Goal: Transaction & Acquisition: Book appointment/travel/reservation

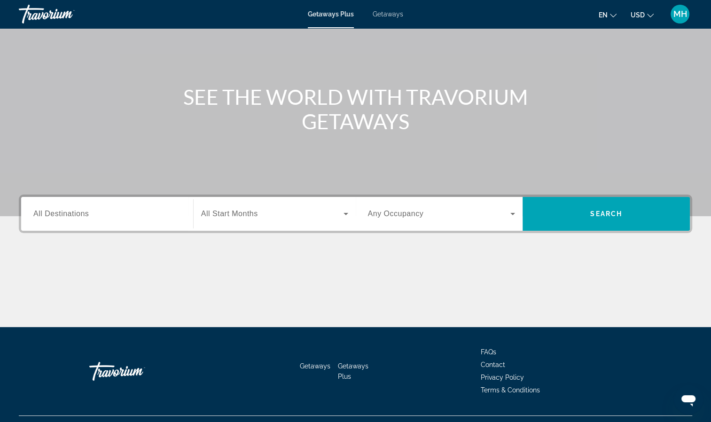
scroll to position [67, 0]
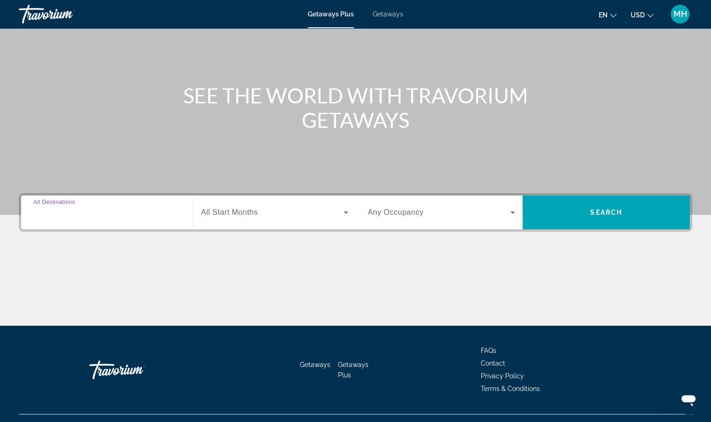
click at [55, 217] on input "Destination All Destinations" at bounding box center [107, 212] width 148 height 11
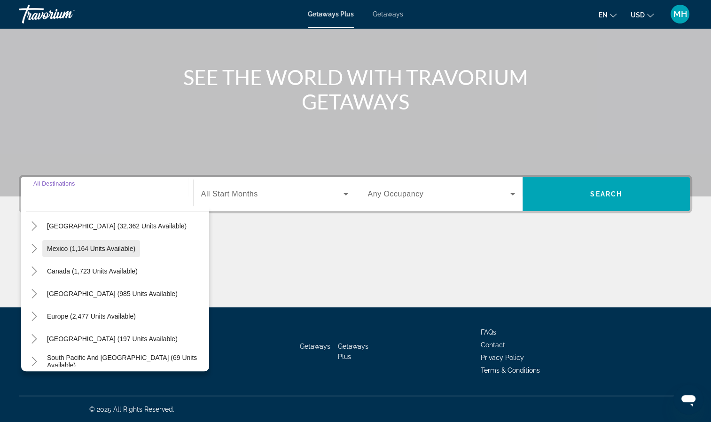
scroll to position [38, 0]
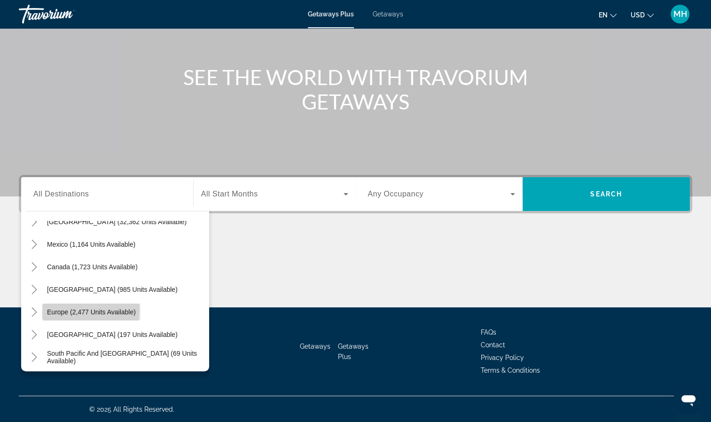
click at [57, 309] on span "Europe (2,477 units available)" at bounding box center [91, 312] width 89 height 8
type input "**********"
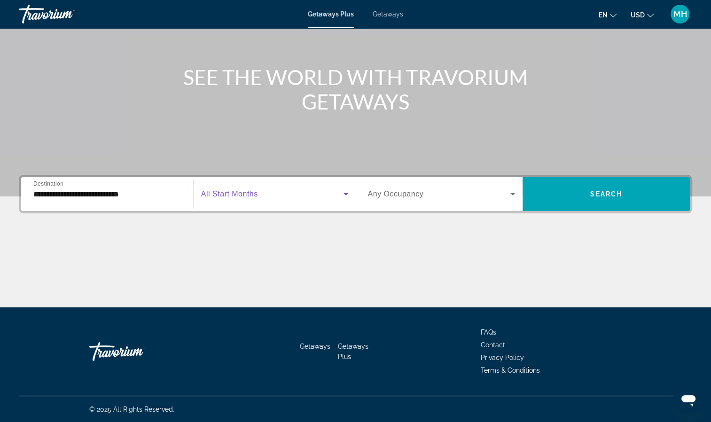
click at [345, 195] on icon "Search widget" at bounding box center [345, 194] width 5 height 2
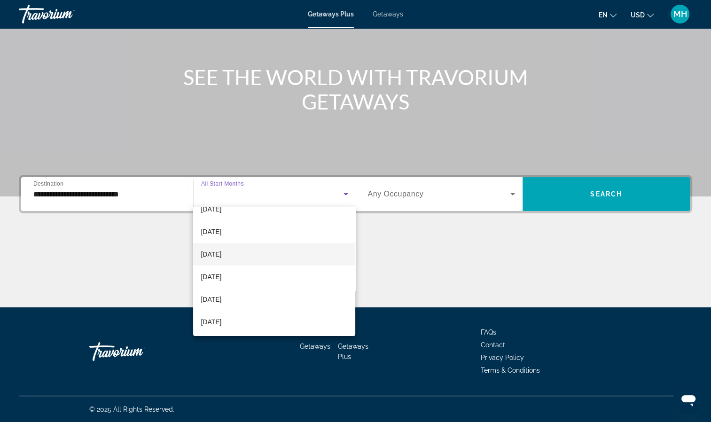
scroll to position [36, 0]
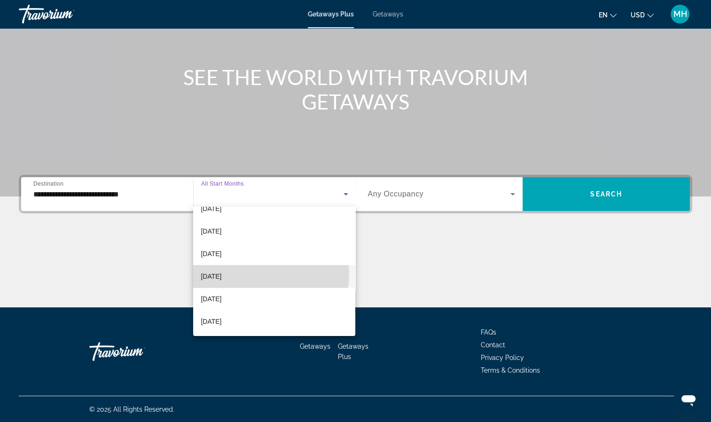
click at [263, 274] on mat-option "[DATE]" at bounding box center [274, 276] width 162 height 23
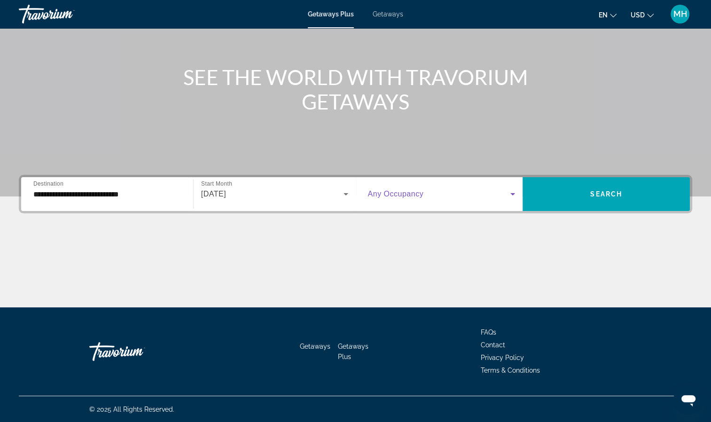
click at [509, 194] on icon "Search widget" at bounding box center [512, 193] width 11 height 11
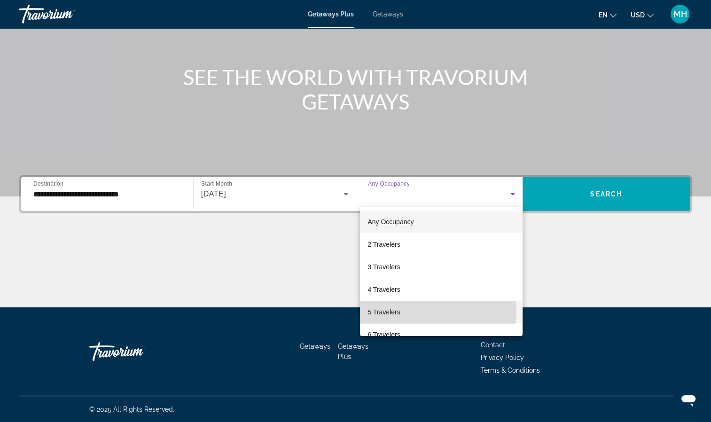
click at [434, 311] on mat-option "5 Travelers" at bounding box center [441, 312] width 163 height 23
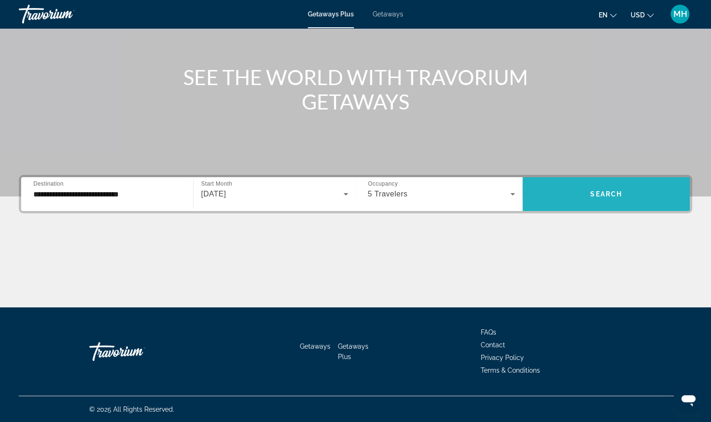
click at [623, 195] on span "Search widget" at bounding box center [605, 194] width 167 height 23
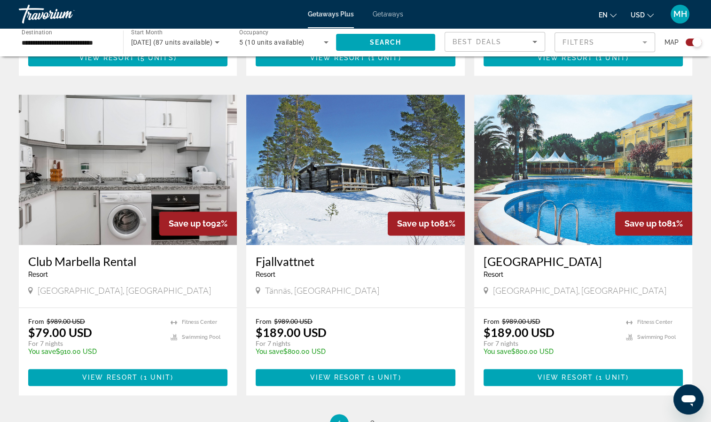
scroll to position [1389, 0]
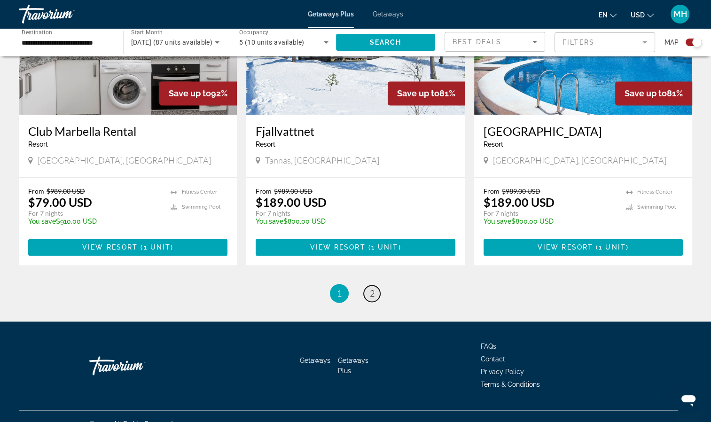
click at [371, 288] on span "2" at bounding box center [372, 293] width 5 height 10
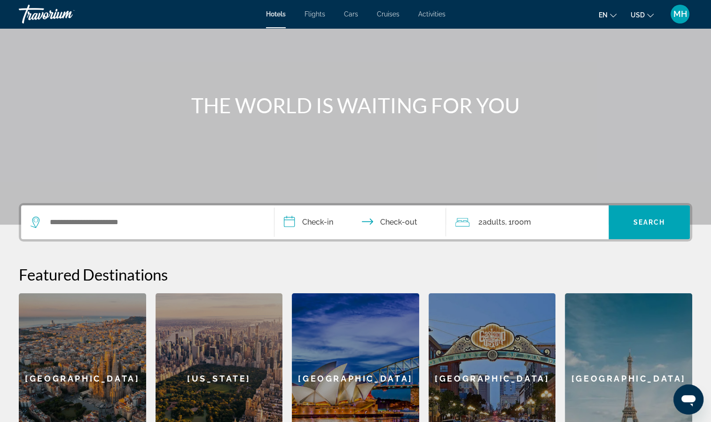
scroll to position [57, 0]
click at [271, 14] on span "Hotels" at bounding box center [276, 14] width 20 height 8
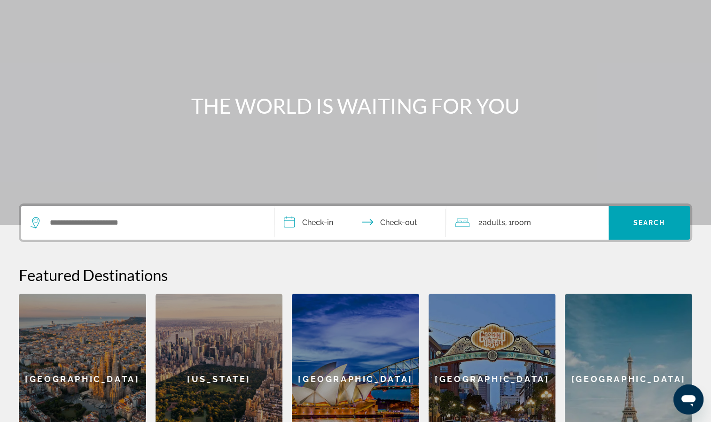
scroll to position [0, 0]
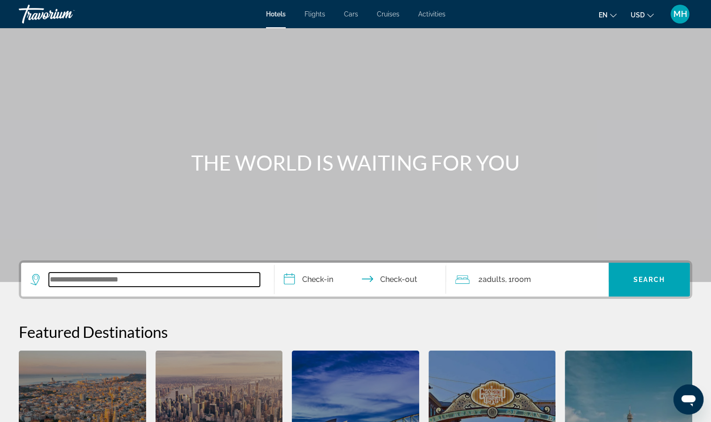
click at [148, 281] on input "Search widget" at bounding box center [154, 279] width 211 height 14
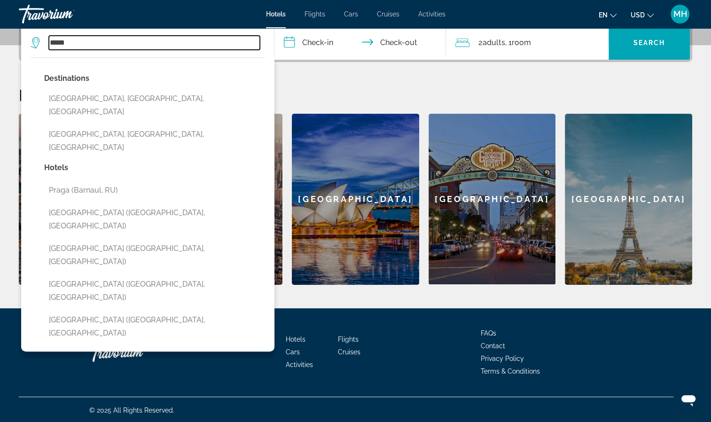
scroll to position [237, 0]
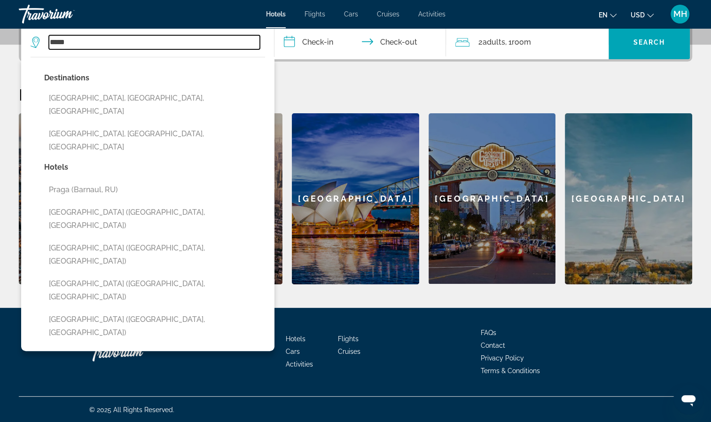
type input "*****"
click at [148, 290] on div "**********" at bounding box center [355, 49] width 711 height 517
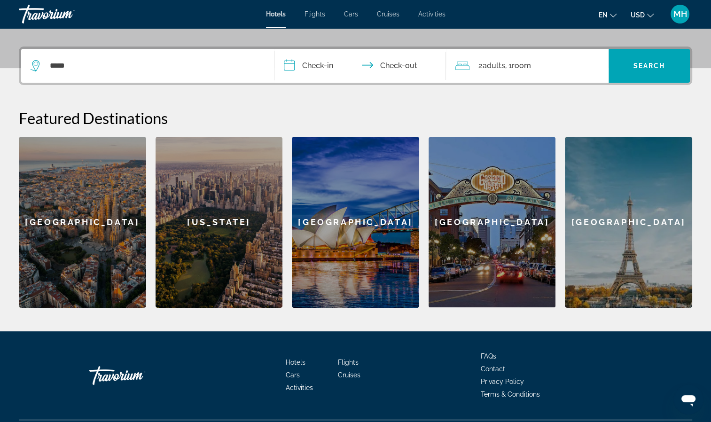
scroll to position [196, 0]
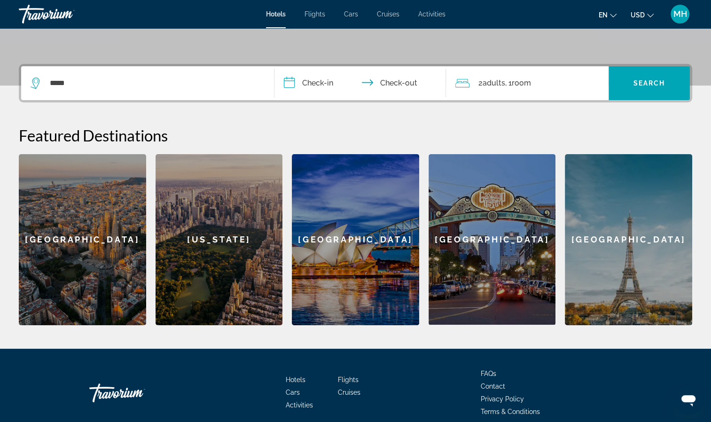
click at [327, 78] on input "**********" at bounding box center [362, 84] width 176 height 37
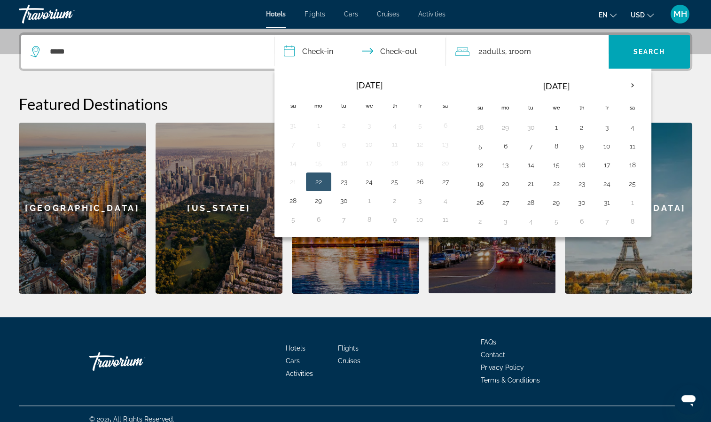
scroll to position [229, 0]
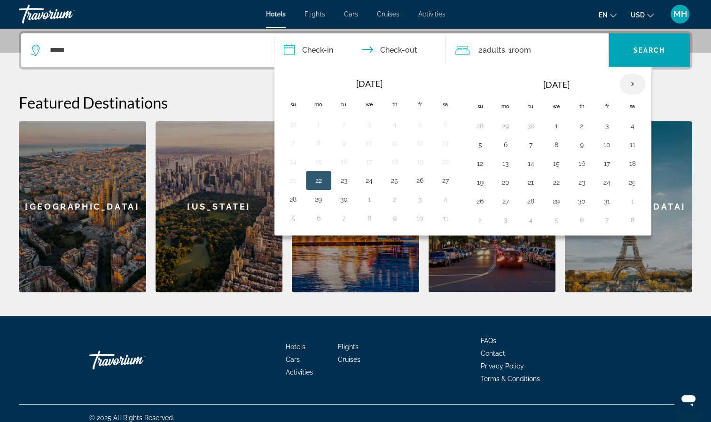
click at [626, 81] on th "Next month" at bounding box center [632, 84] width 25 height 21
click at [553, 181] on button "24" at bounding box center [556, 182] width 15 height 13
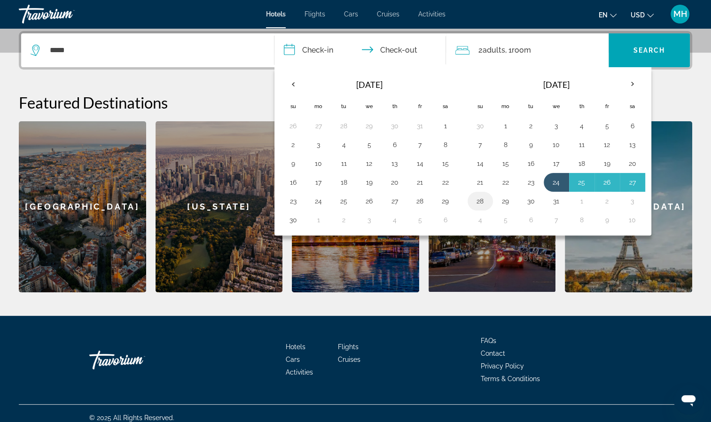
click at [477, 201] on button "28" at bounding box center [480, 201] width 15 height 13
type input "**********"
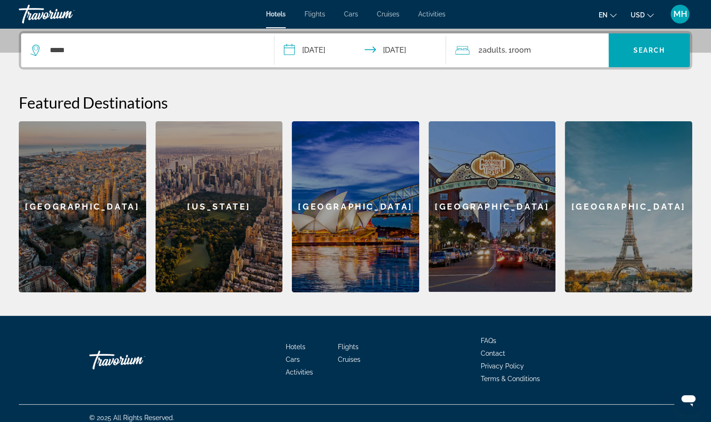
click at [520, 50] on span "Room" at bounding box center [520, 50] width 19 height 9
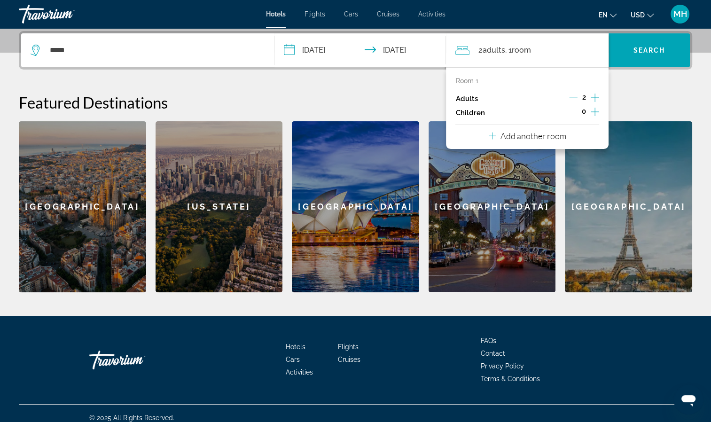
click at [598, 95] on icon "Increment adults" at bounding box center [595, 97] width 8 height 11
click at [597, 110] on icon "Increment children" at bounding box center [595, 111] width 8 height 11
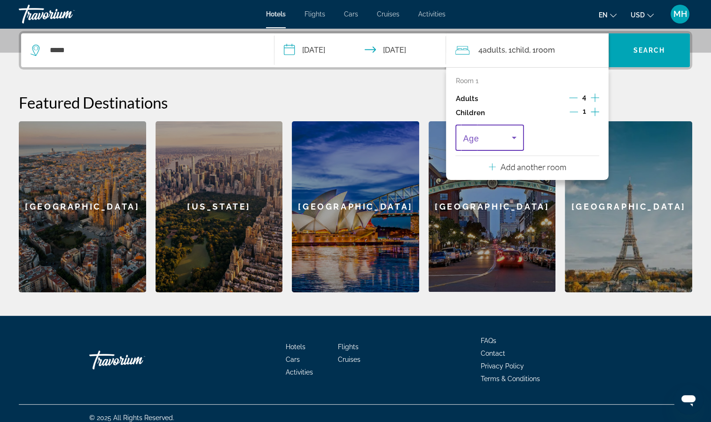
click at [514, 138] on icon "Travelers: 4 adults, 1 child" at bounding box center [514, 138] width 5 height 2
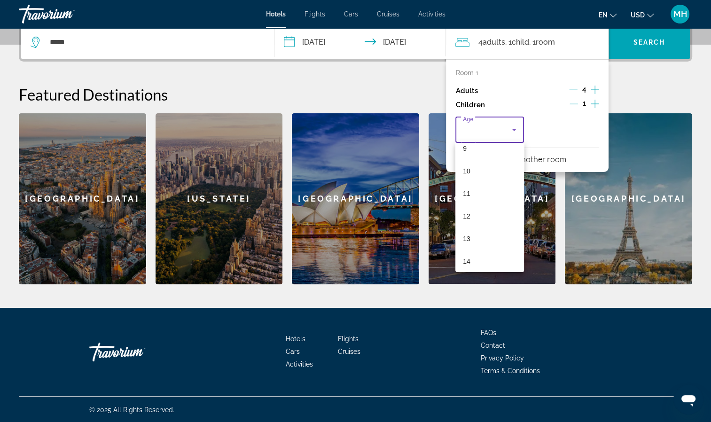
scroll to position [260, 0]
click at [487, 212] on mat-option "14" at bounding box center [489, 213] width 68 height 23
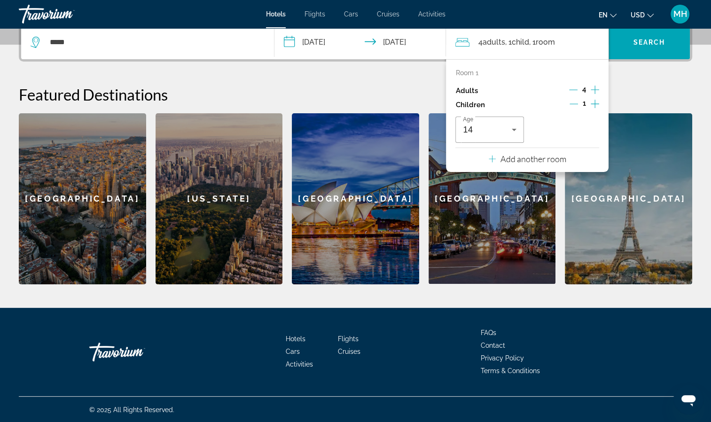
click at [477, 72] on p "Room 1" at bounding box center [466, 73] width 23 height 8
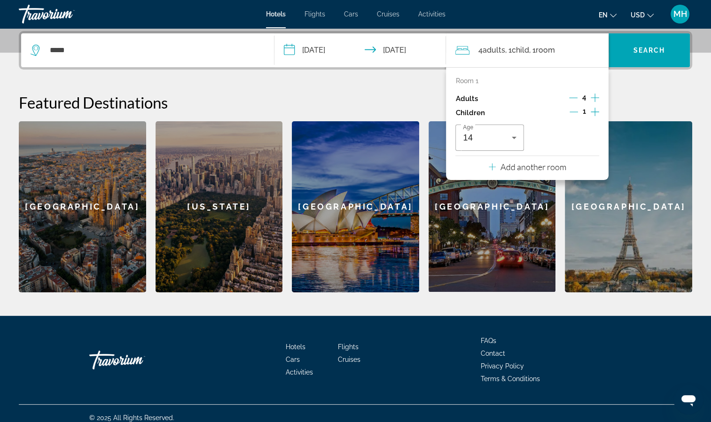
click at [554, 167] on p "Add another room" at bounding box center [533, 167] width 66 height 10
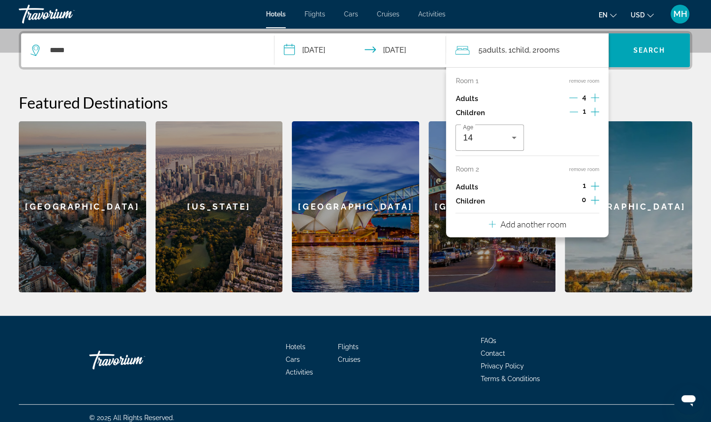
click at [654, 117] on div "Featured Destinations Sydney San Diego Paris Barcelona New York Sydney San Dieg…" at bounding box center [355, 192] width 673 height 199
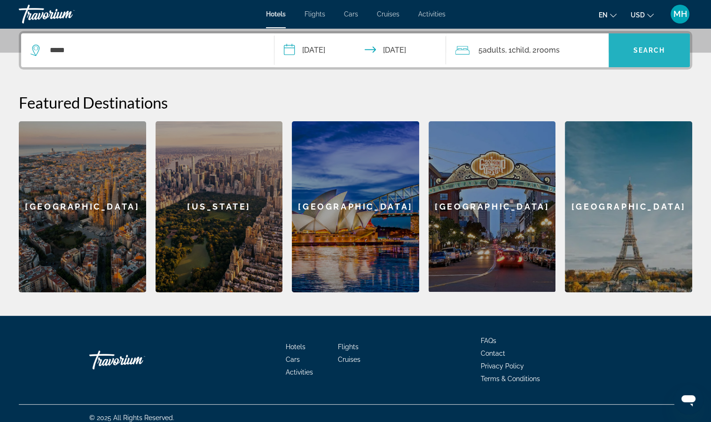
click at [658, 47] on span "Search" at bounding box center [649, 51] width 32 height 8
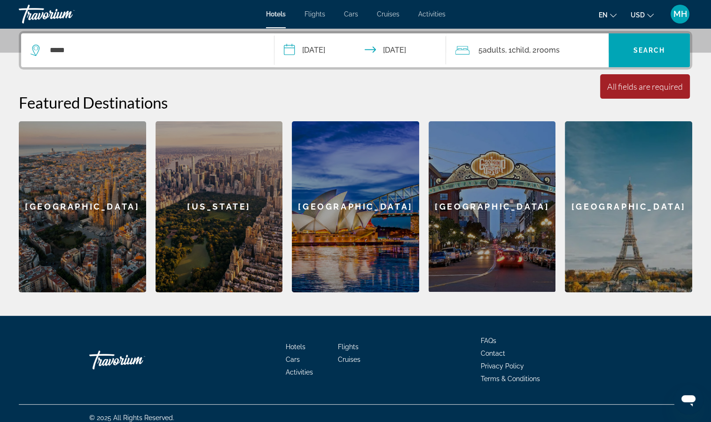
click at [511, 50] on span ", 1 Child Children" at bounding box center [517, 50] width 24 height 13
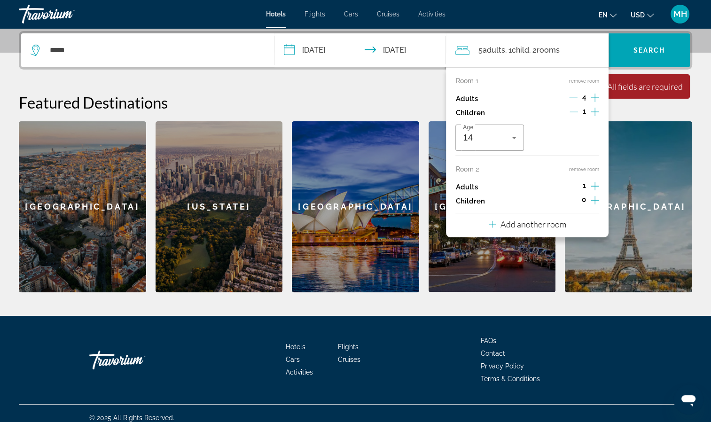
click at [584, 185] on span "1" at bounding box center [584, 186] width 3 height 8
click at [470, 189] on p "Adults" at bounding box center [466, 187] width 22 height 8
click at [472, 188] on p "Adults" at bounding box center [466, 187] width 22 height 8
click at [474, 201] on p "Children" at bounding box center [469, 201] width 29 height 8
click at [572, 95] on icon "Decrement adults" at bounding box center [573, 97] width 8 height 8
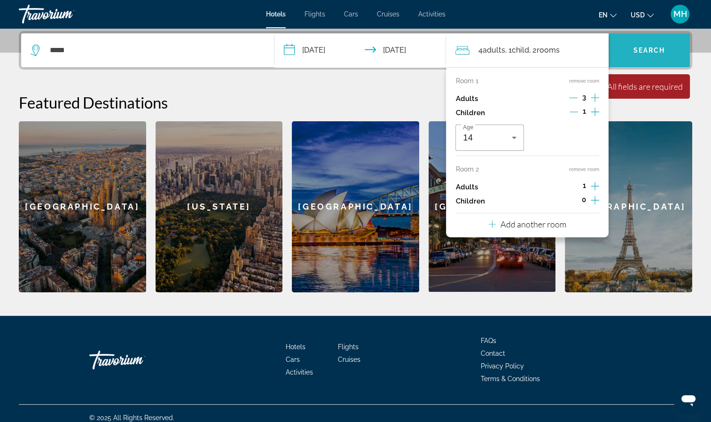
click at [646, 50] on span "Search" at bounding box center [649, 51] width 32 height 8
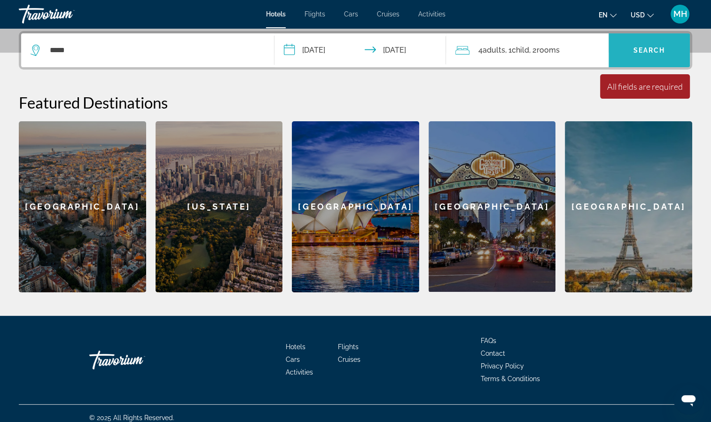
click at [646, 50] on span "Search" at bounding box center [649, 51] width 32 height 8
click at [645, 48] on span "Search" at bounding box center [649, 51] width 32 height 8
click at [637, 88] on div "All fields are required" at bounding box center [645, 86] width 76 height 10
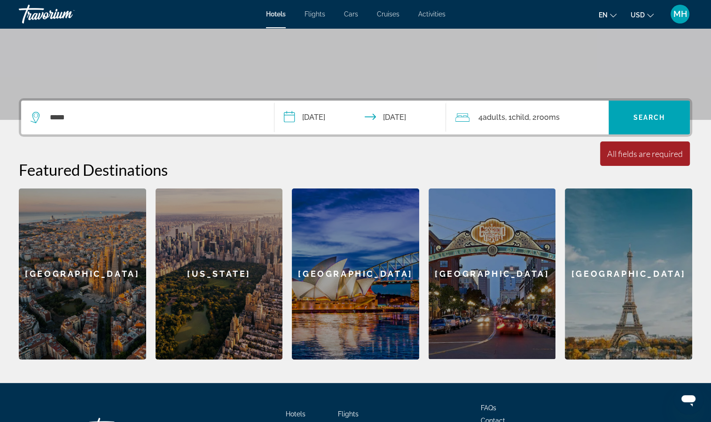
scroll to position [160, 0]
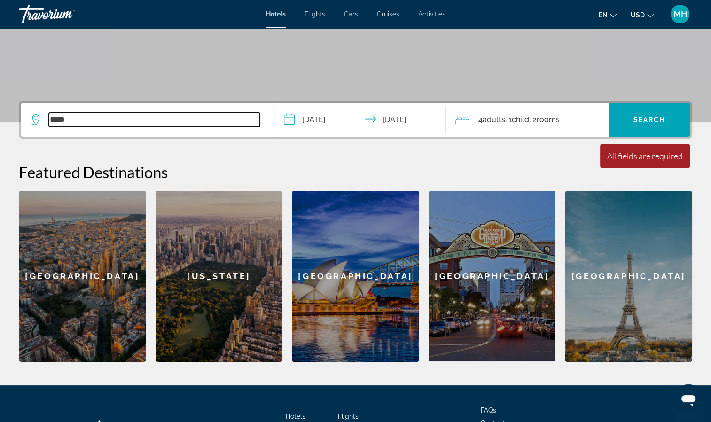
click at [98, 117] on input "*****" at bounding box center [154, 120] width 211 height 14
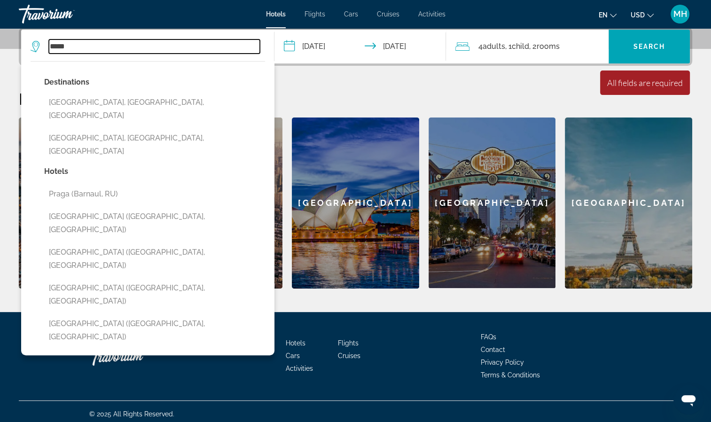
scroll to position [237, 0]
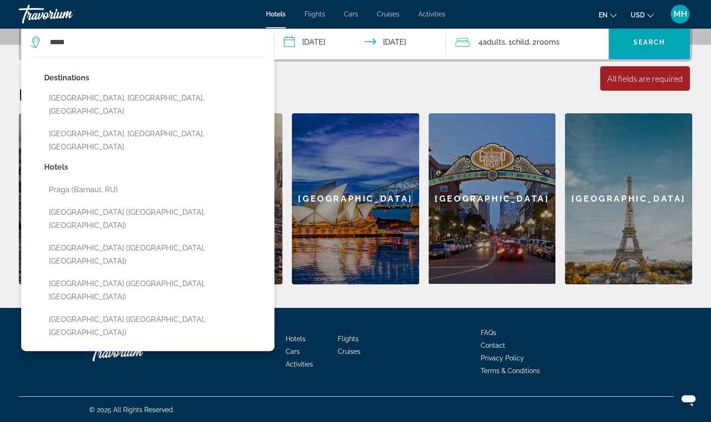
click at [54, 161] on p "Hotels" at bounding box center [154, 167] width 221 height 13
click at [171, 181] on button "Praga (Barnaul, RU)" at bounding box center [154, 190] width 221 height 18
type input "**********"
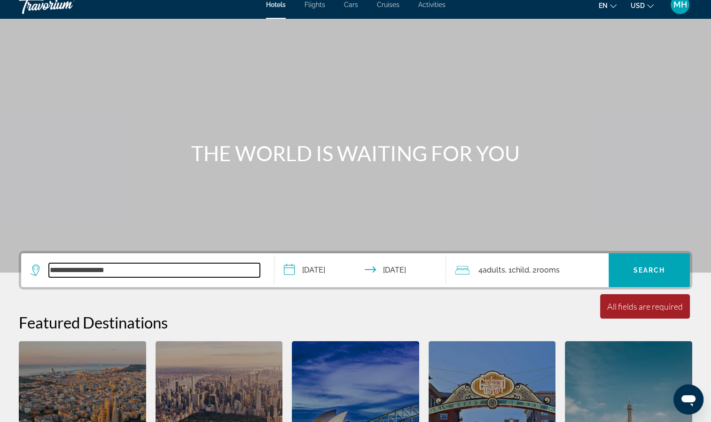
scroll to position [0, 0]
